Goal: Information Seeking & Learning: Learn about a topic

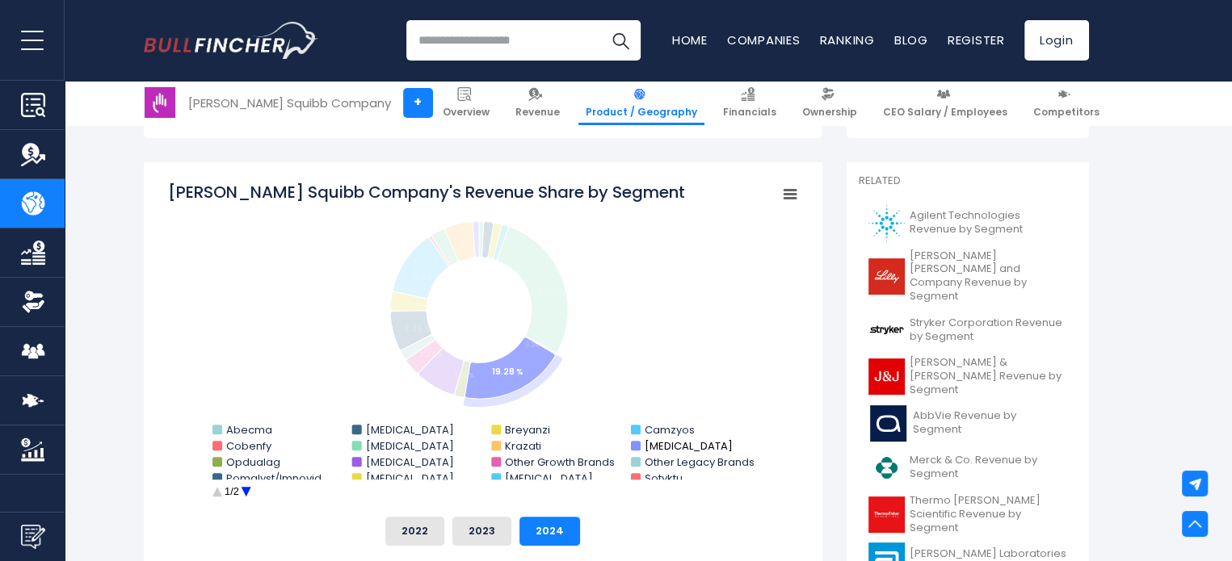
click at [637, 445] on rect "Bristol-Myers Squibb Company's Revenue Share by Segment" at bounding box center [635, 446] width 10 height 10
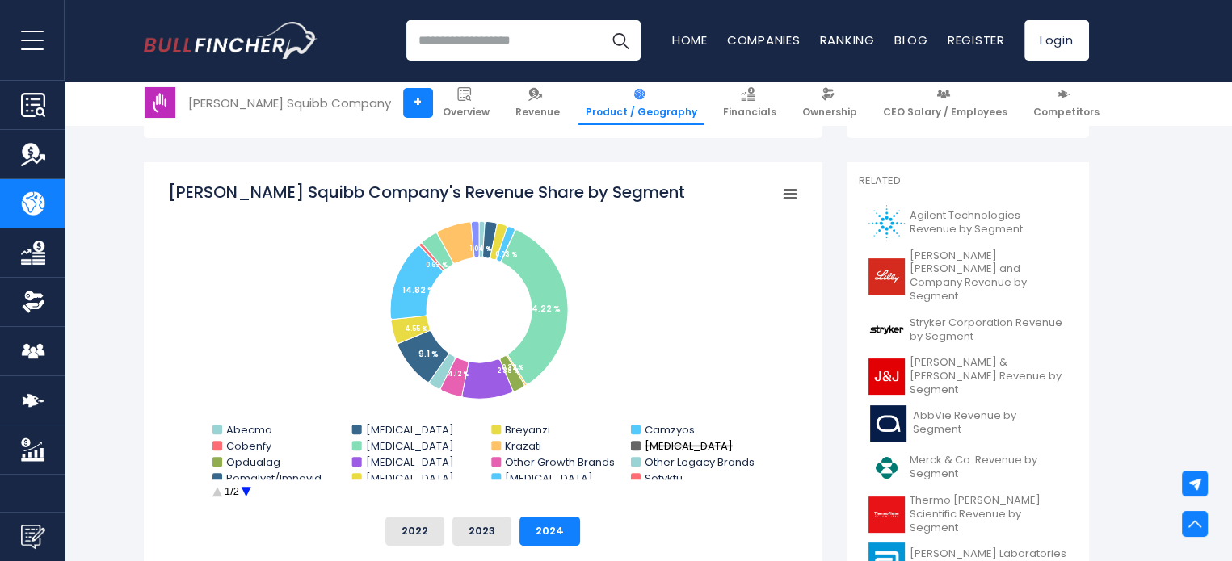
click at [634, 445] on rect "Bristol-Myers Squibb Company's Revenue Share by Segment" at bounding box center [635, 446] width 10 height 10
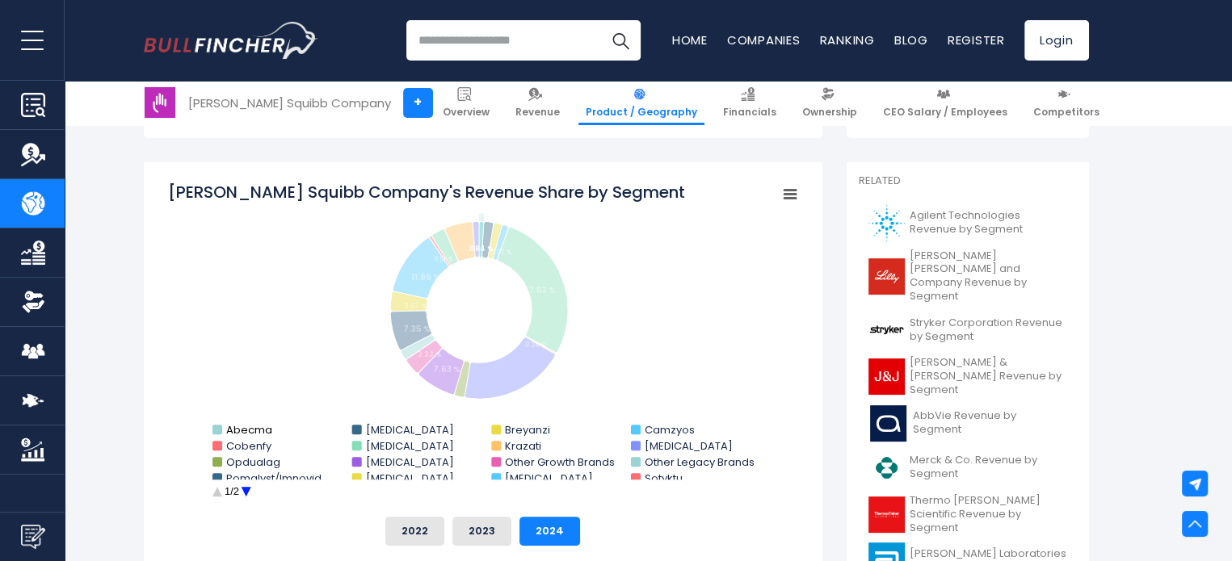
click at [223, 430] on rect "Bristol-Myers Squibb Company's Revenue Share by Segment" at bounding box center [483, 342] width 630 height 323
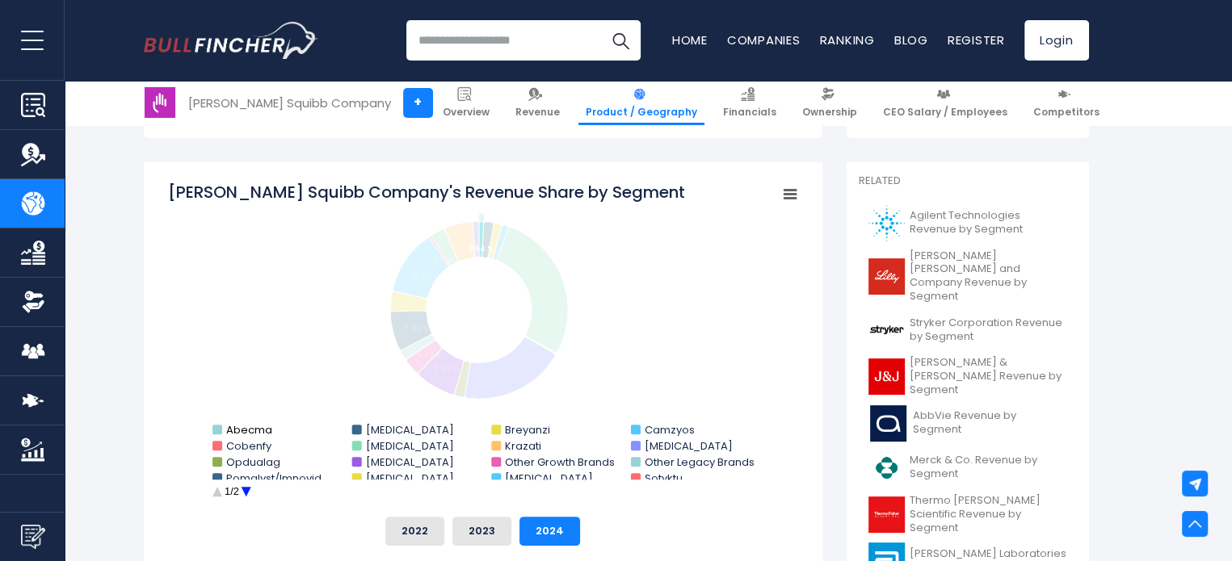
click at [217, 430] on rect "Bristol-Myers Squibb Company's Revenue Share by Segment" at bounding box center [217, 430] width 10 height 10
click at [220, 452] on rect "Bristol-Myers Squibb Company's Revenue Share by Segment" at bounding box center [483, 342] width 630 height 323
click at [218, 445] on rect "Bristol-Myers Squibb Company's Revenue Share by Segment" at bounding box center [217, 446] width 10 height 10
click at [217, 463] on rect "Bristol-Myers Squibb Company's Revenue Share by Segment" at bounding box center [217, 462] width 10 height 10
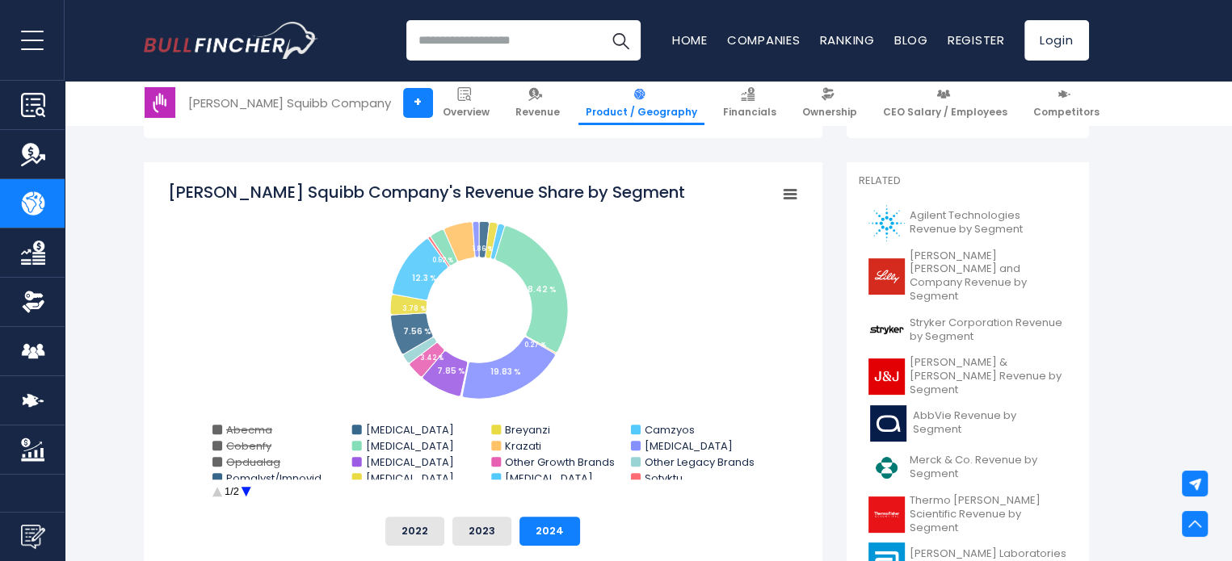
click at [217, 474] on rect "Bristol-Myers Squibb Company's Revenue Share by Segment" at bounding box center [217, 478] width 10 height 10
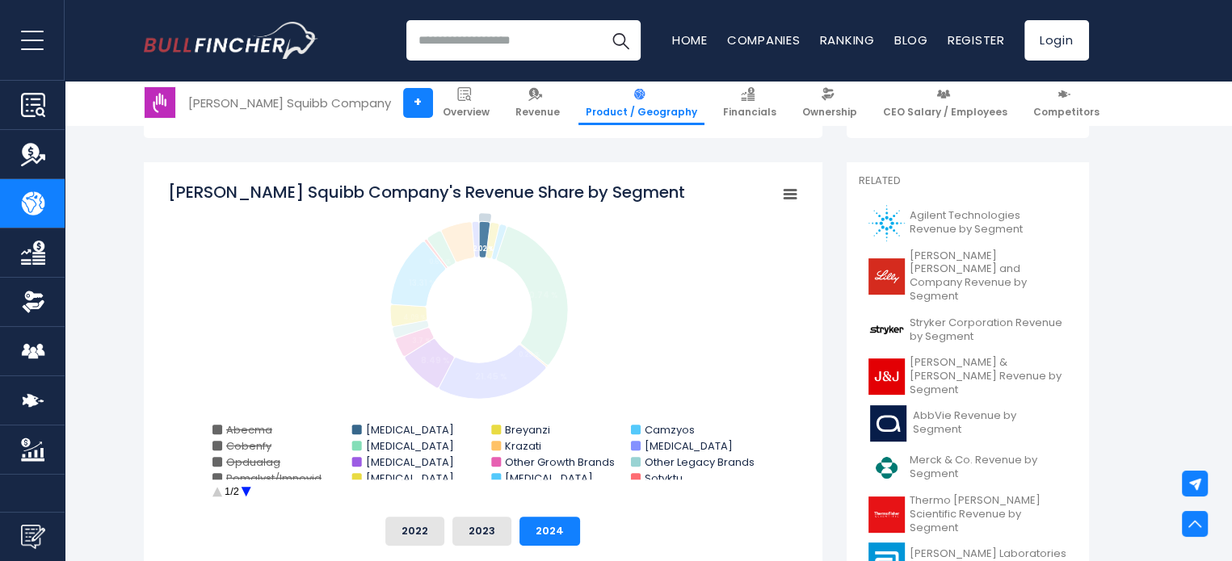
click at [361, 427] on rect "Bristol-Myers Squibb Company's Revenue Share by Segment" at bounding box center [483, 342] width 630 height 323
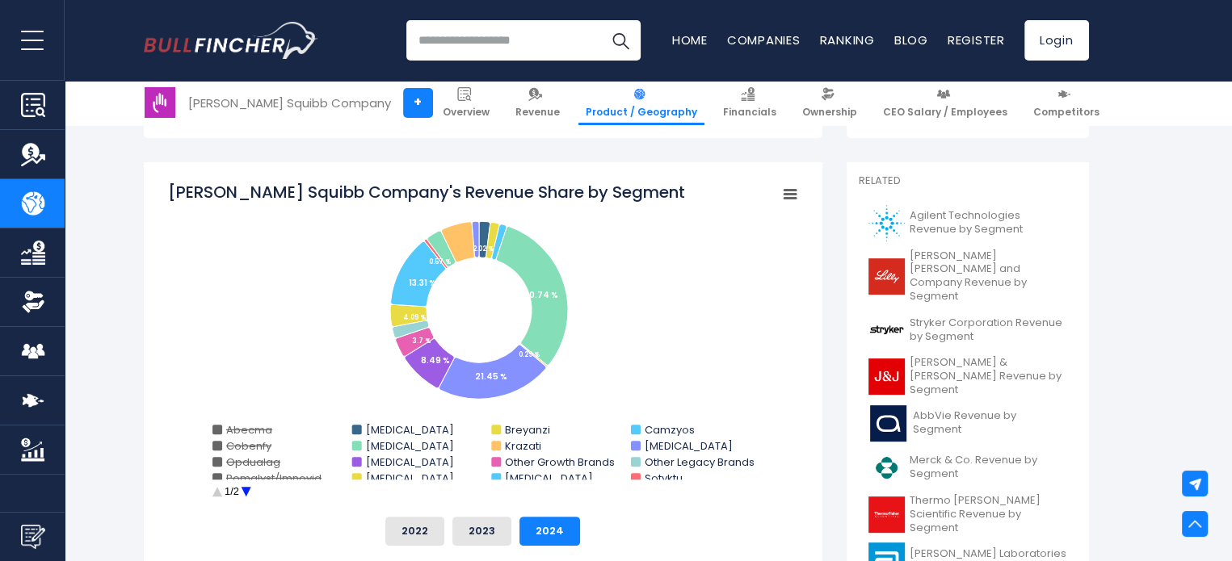
click at [359, 446] on rect "Bristol-Myers Squibb Company's Revenue Share by Segment" at bounding box center [356, 446] width 10 height 10
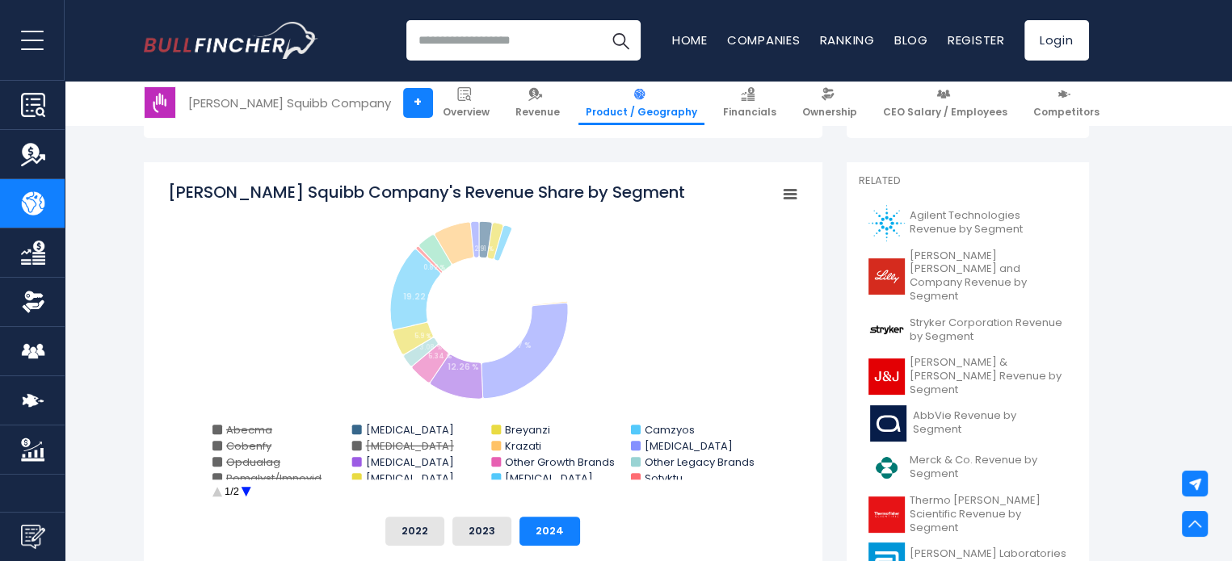
click at [354, 465] on rect "Bristol-Myers Squibb Company's Revenue Share by Segment" at bounding box center [356, 462] width 10 height 10
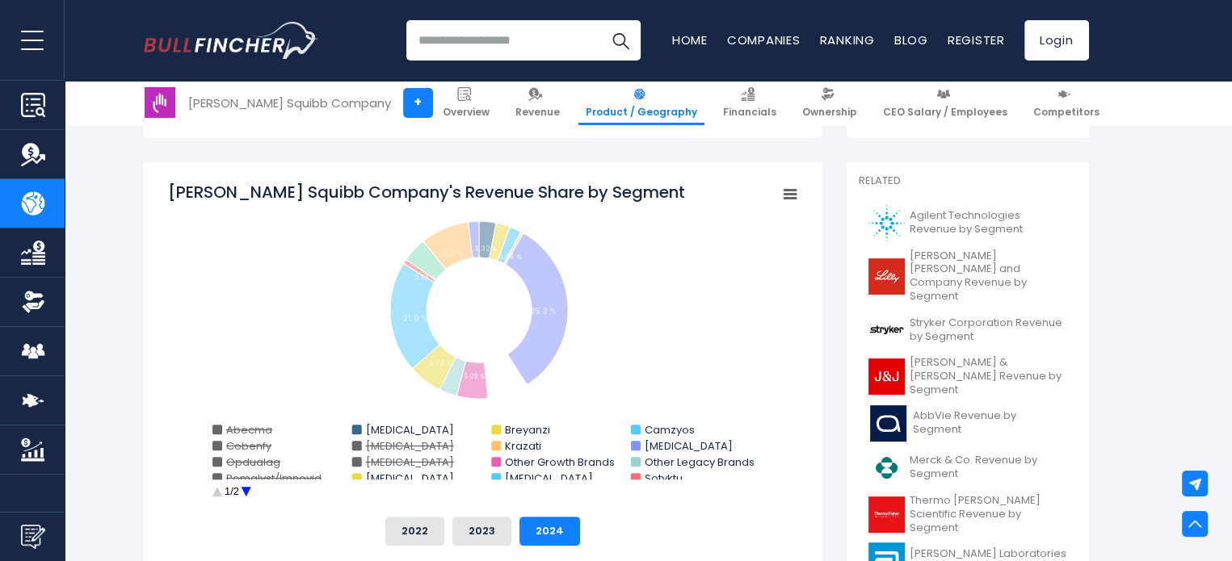
click at [354, 462] on rect "Bristol-Myers Squibb Company's Revenue Share by Segment" at bounding box center [356, 462] width 10 height 10
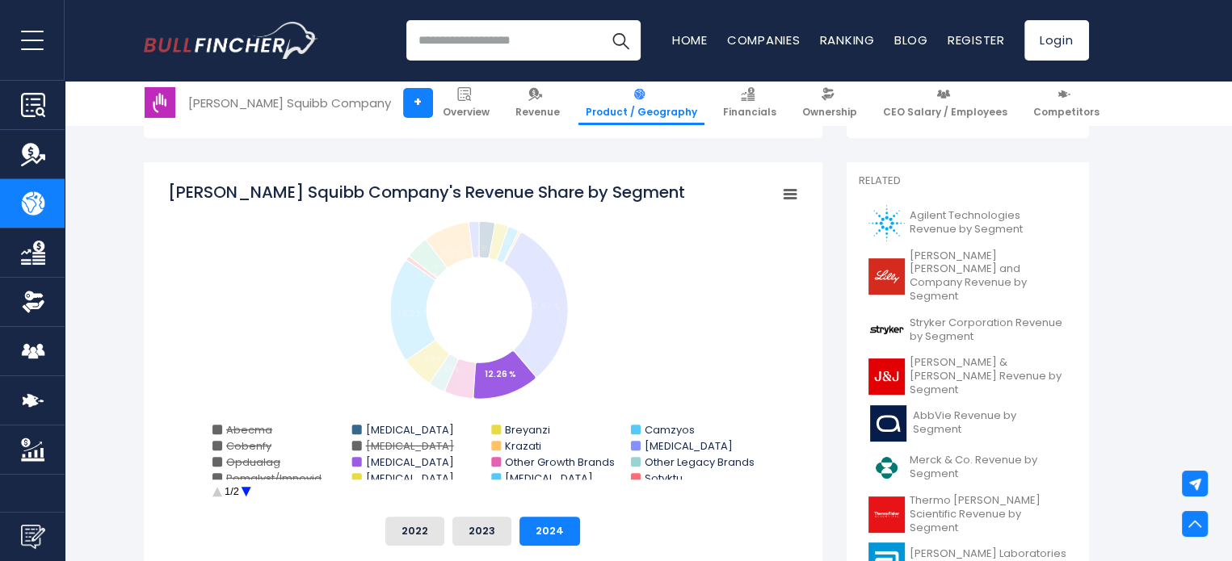
click at [354, 474] on rect "Bristol-Myers Squibb Company's Revenue Share by Segment" at bounding box center [356, 478] width 10 height 10
click at [355, 430] on rect "Bristol-Myers Squibb Company's Revenue Share by Segment" at bounding box center [356, 430] width 10 height 10
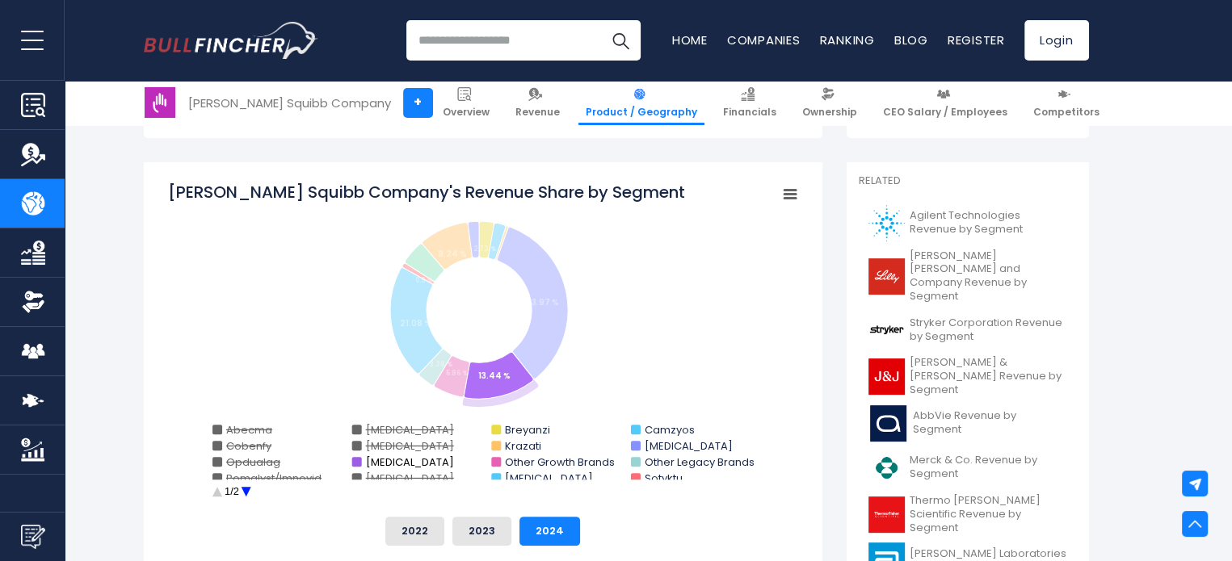
click at [360, 466] on rect "Bristol-Myers Squibb Company's Revenue Share by Segment" at bounding box center [356, 462] width 10 height 10
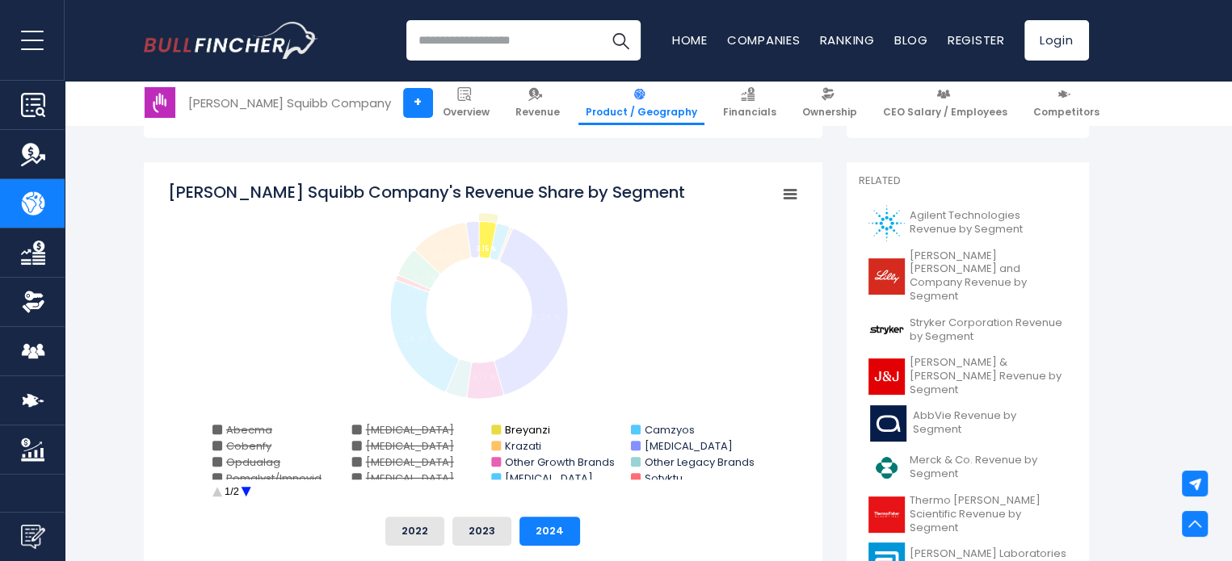
click at [507, 429] on text "Breyanzi" at bounding box center [527, 430] width 45 height 15
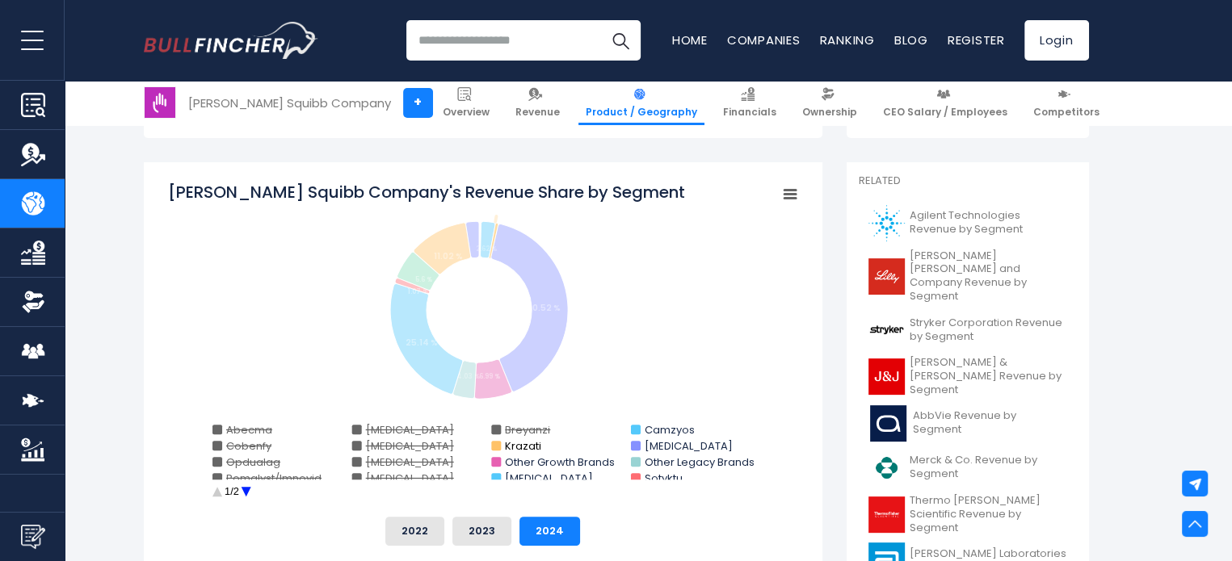
click at [500, 450] on rect "Bristol-Myers Squibb Company's Revenue Share by Segment" at bounding box center [483, 342] width 630 height 323
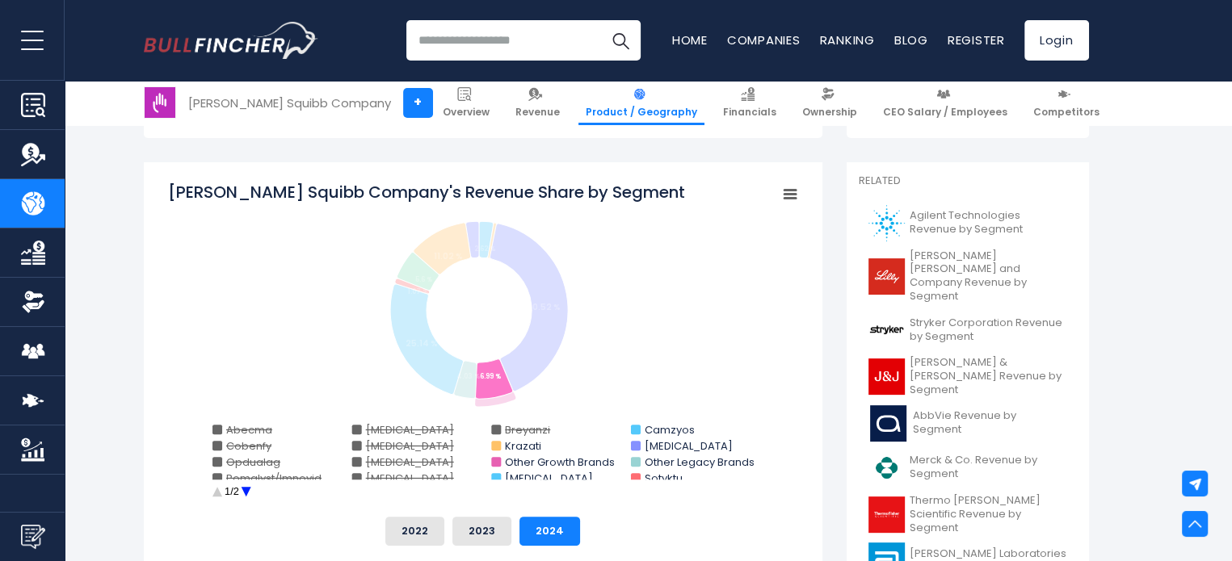
click at [498, 446] on rect "Bristol-Myers Squibb Company's Revenue Share by Segment" at bounding box center [496, 446] width 10 height 10
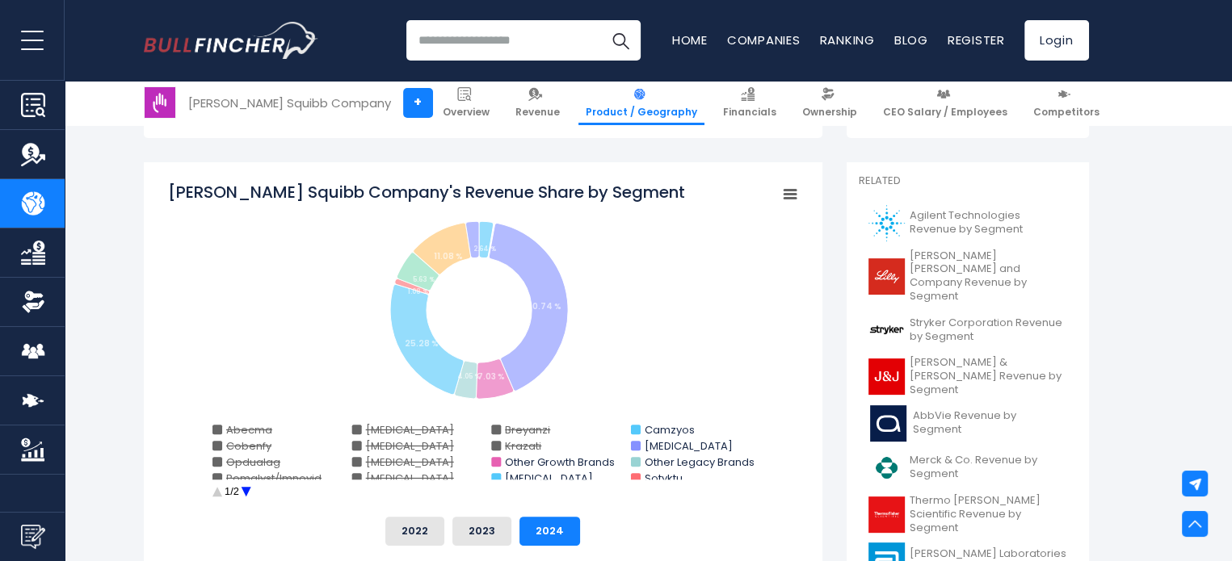
click at [495, 458] on rect "Bristol-Myers Squibb Company's Revenue Share by Segment" at bounding box center [496, 462] width 10 height 10
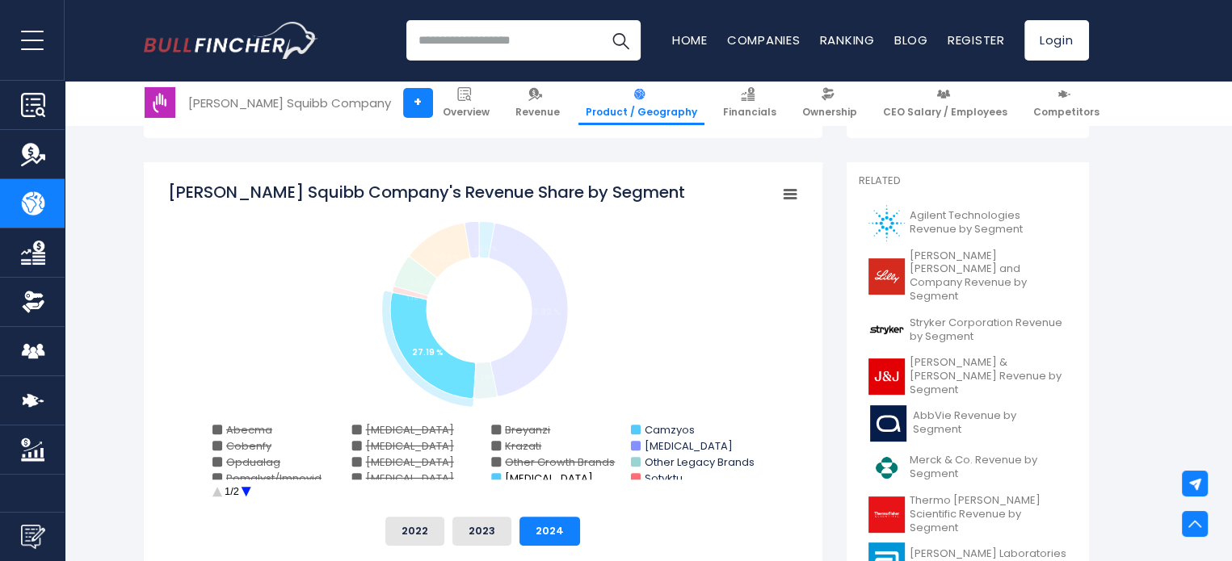
click at [498, 477] on rect "Bristol-Myers Squibb Company's Revenue Share by Segment" at bounding box center [496, 478] width 10 height 10
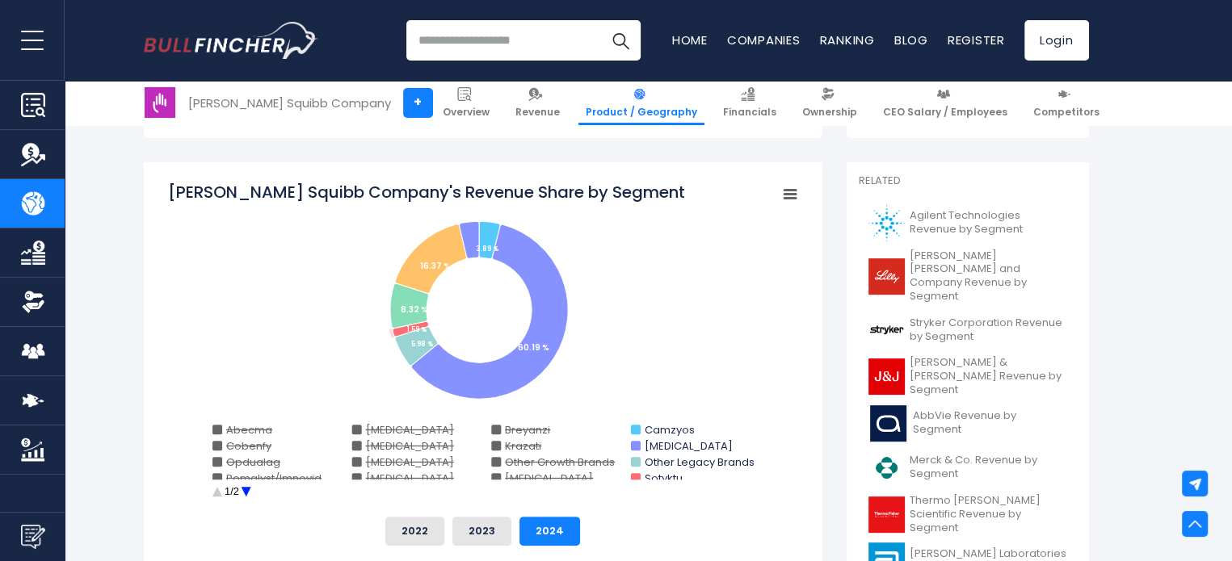
click at [640, 476] on rect "Bristol-Myers Squibb Company's Revenue Share by Segment" at bounding box center [483, 342] width 630 height 323
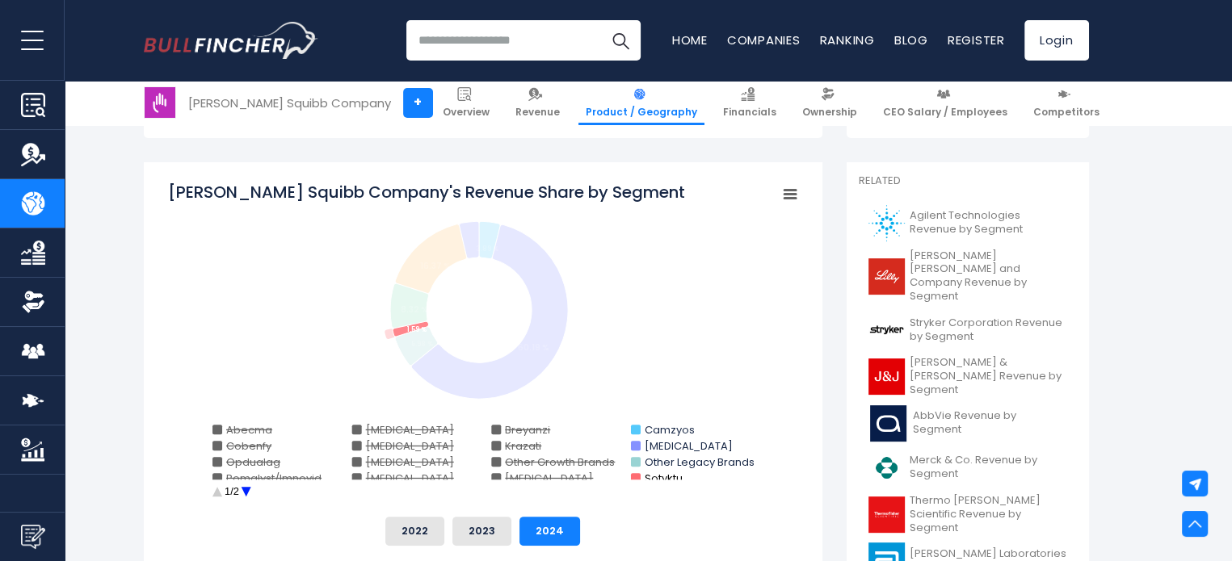
click at [637, 475] on rect "Bristol-Myers Squibb Company's Revenue Share by Segment" at bounding box center [635, 478] width 10 height 10
click at [638, 459] on rect "Bristol-Myers Squibb Company's Revenue Share by Segment" at bounding box center [635, 462] width 10 height 10
click at [637, 426] on rect "Bristol-Myers Squibb Company's Revenue Share by Segment" at bounding box center [635, 430] width 10 height 10
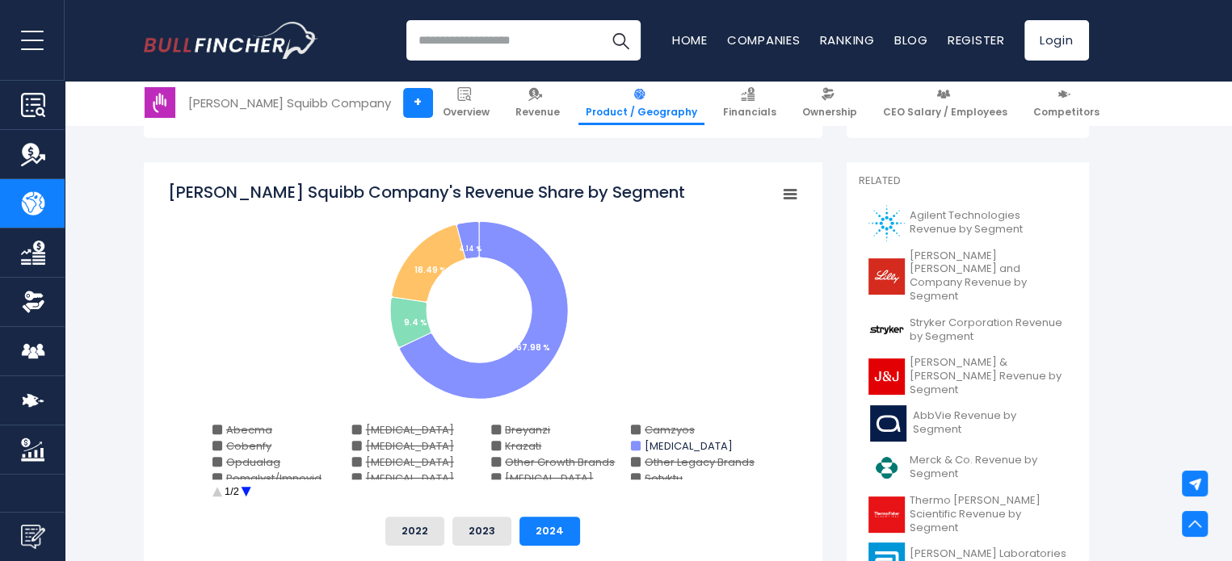
click at [246, 490] on circle "Bristol-Myers Squibb Company's Revenue Share by Segment" at bounding box center [245, 492] width 25 height 25
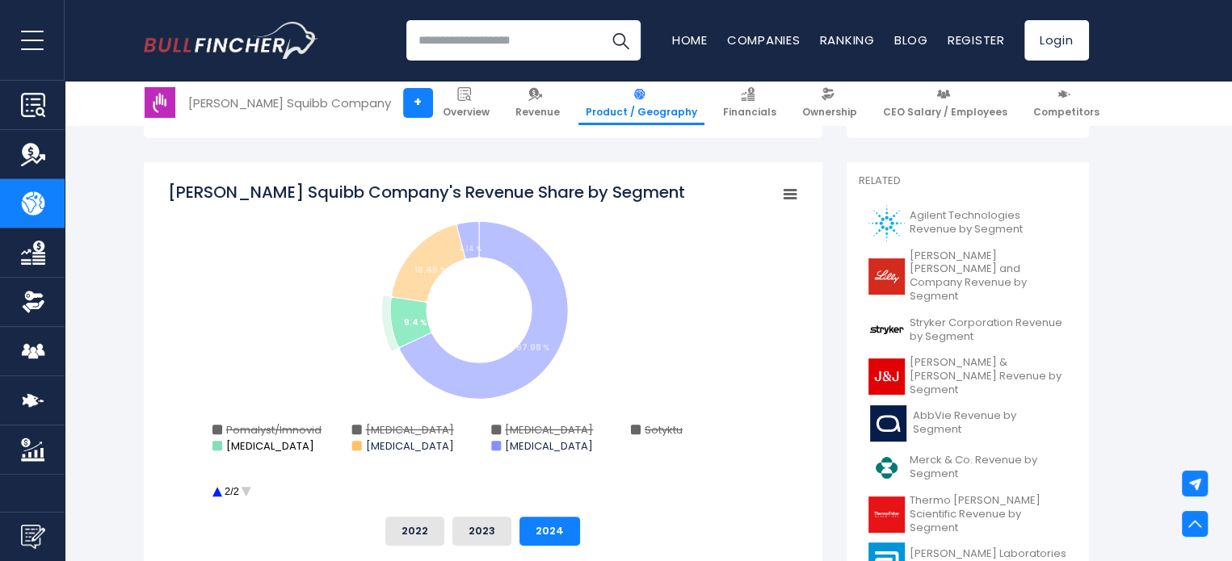
click at [220, 447] on rect "Bristol-Myers Squibb Company's Revenue Share by Segment" at bounding box center [217, 446] width 10 height 10
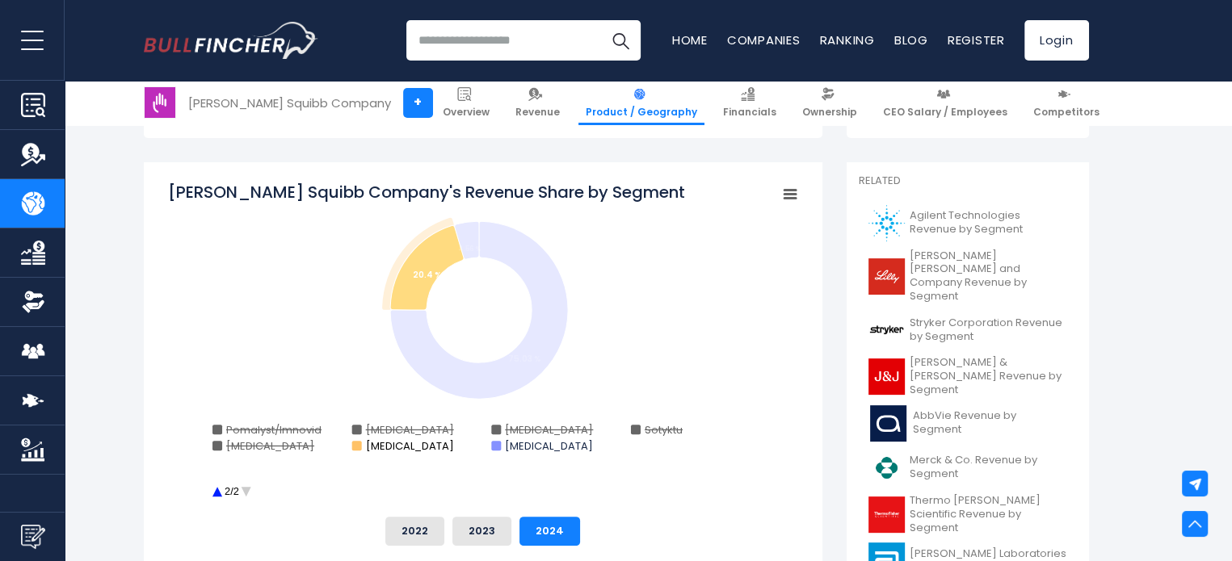
click at [355, 448] on rect "Bristol-Myers Squibb Company's Revenue Share by Segment" at bounding box center [356, 446] width 10 height 10
click at [496, 447] on rect "Bristol-Myers Squibb Company's Revenue Share by Segment" at bounding box center [496, 446] width 10 height 10
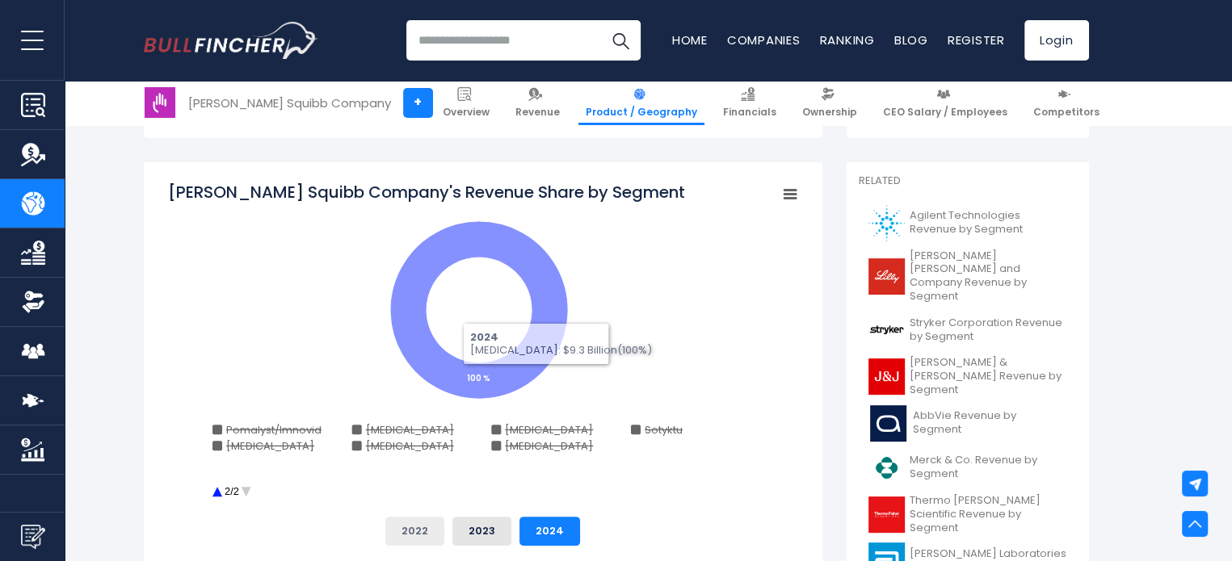
click at [418, 527] on button "2022" at bounding box center [414, 531] width 59 height 29
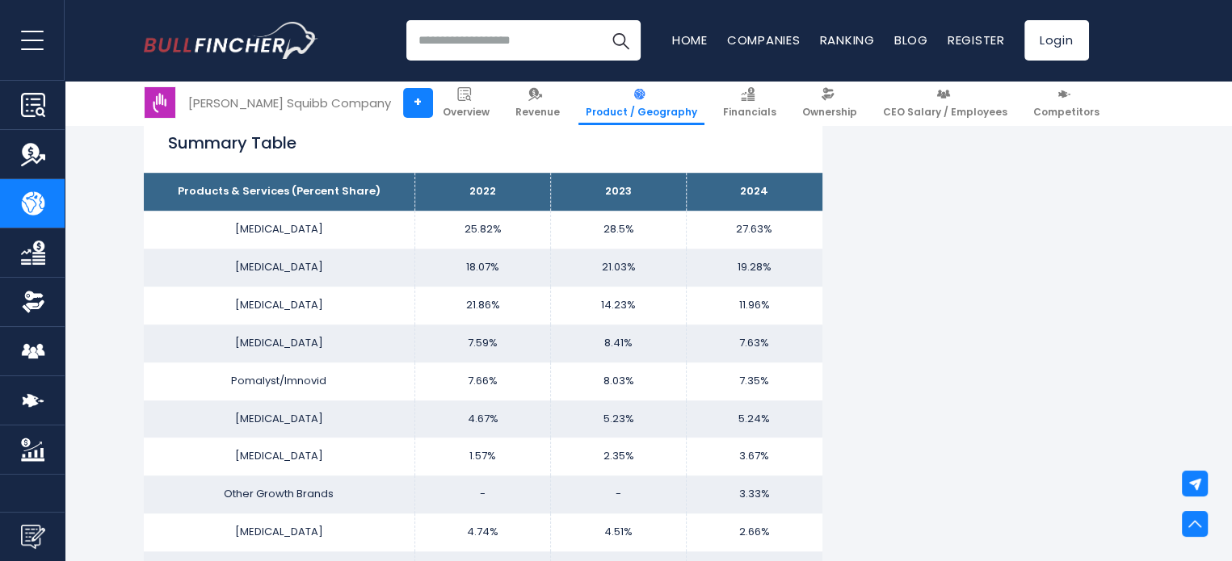
scroll to position [1031, 0]
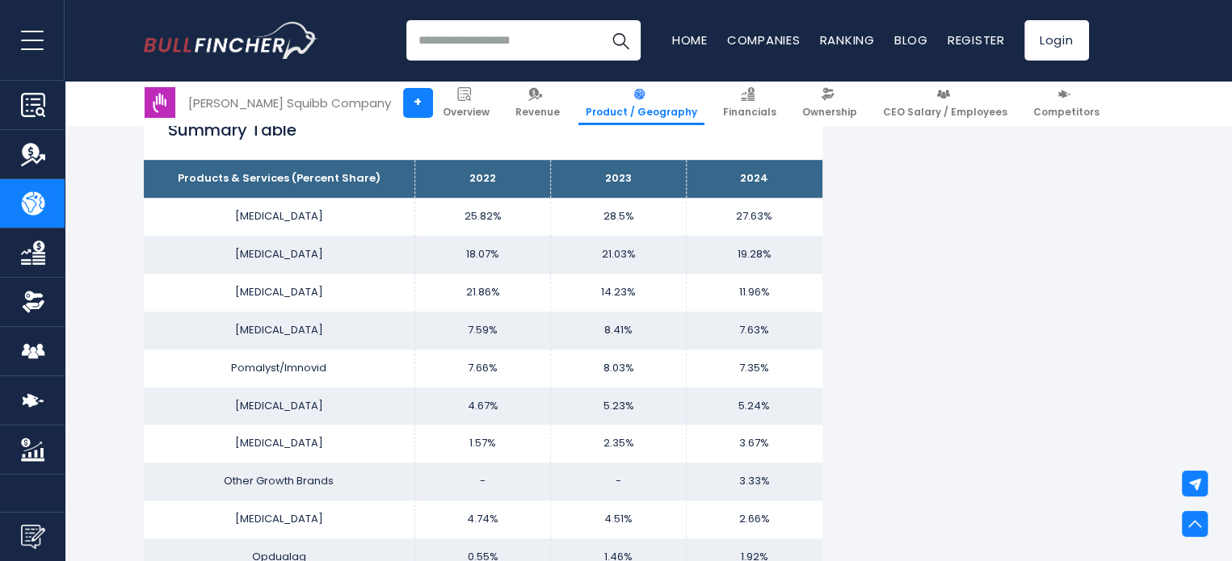
click at [695, 240] on td "19.28%" at bounding box center [755, 255] width 136 height 38
click at [486, 115] on span "Overview" at bounding box center [466, 112] width 47 height 13
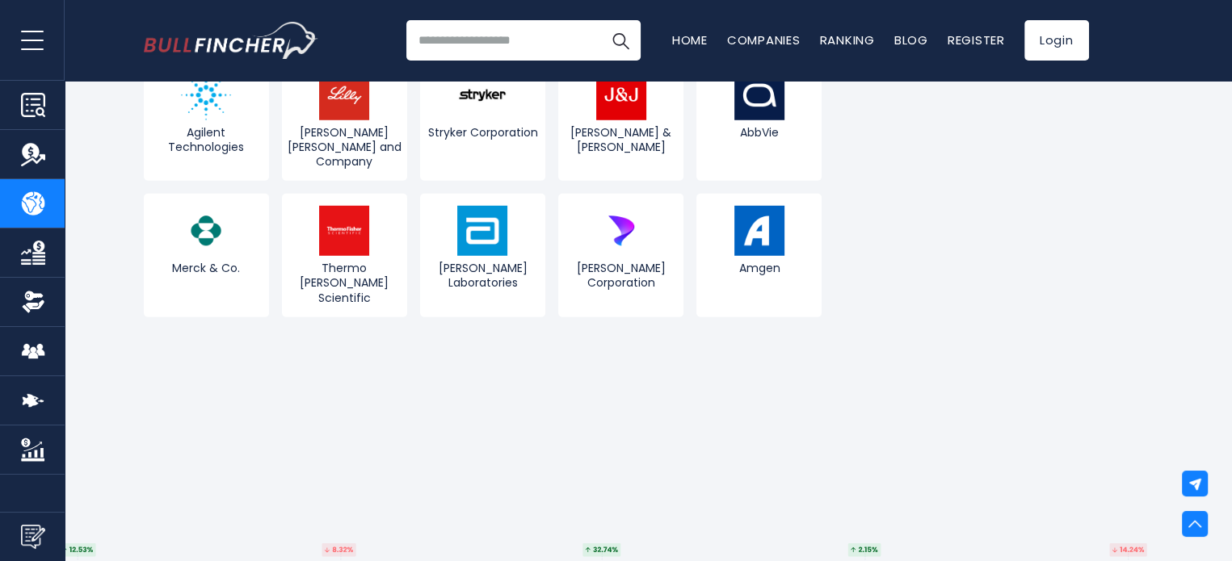
scroll to position [0, 0]
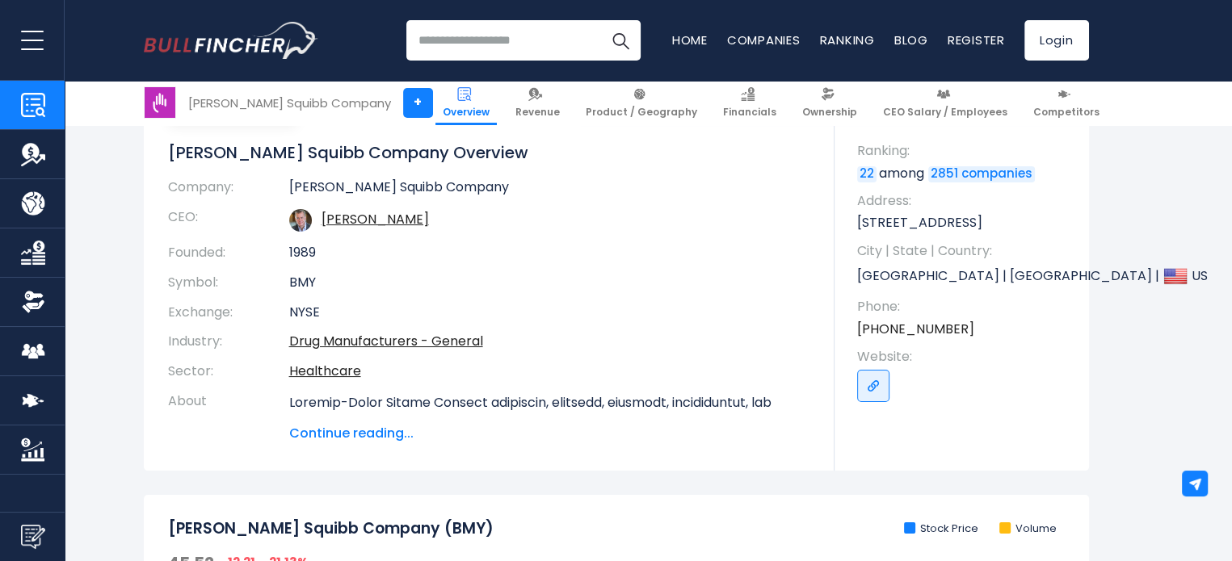
scroll to position [217, 0]
